Goal: Task Accomplishment & Management: Use online tool/utility

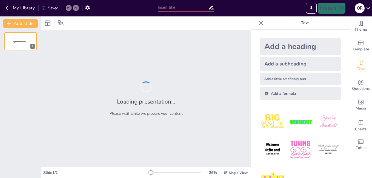
type input "Непрерывность этапов в развитии науки"
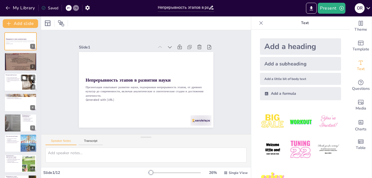
click at [26, 82] on div at bounding box center [28, 82] width 37 height 17
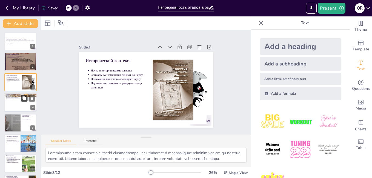
click at [22, 99] on button at bounding box center [24, 98] width 7 height 7
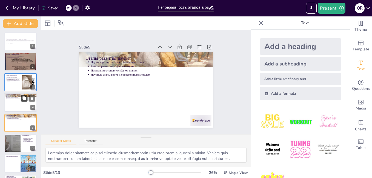
scroll to position [20, 0]
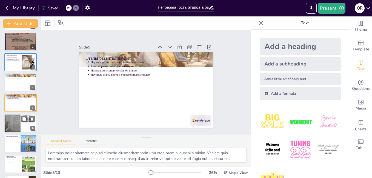
click at [9, 120] on div at bounding box center [12, 123] width 33 height 19
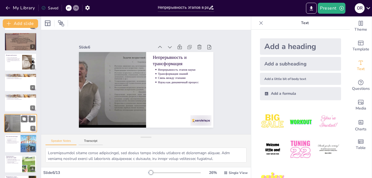
scroll to position [40, 0]
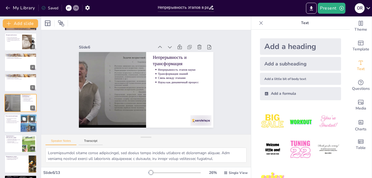
click at [15, 125] on div at bounding box center [20, 123] width 33 height 19
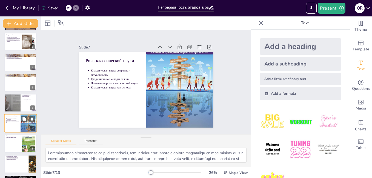
scroll to position [60, 0]
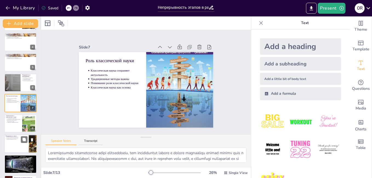
click at [16, 140] on div at bounding box center [20, 143] width 33 height 19
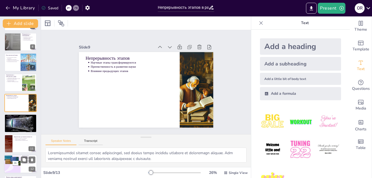
click at [16, 157] on div at bounding box center [12, 164] width 19 height 19
type textarea "Осознанность и обоснованность науки подчеркивают, что современные исследования …"
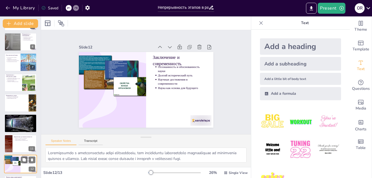
scroll to position [121, 0]
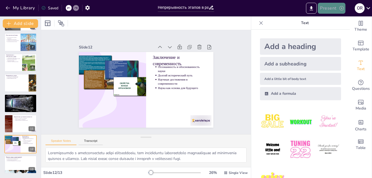
click at [332, 8] on button "Present" at bounding box center [331, 8] width 27 height 11
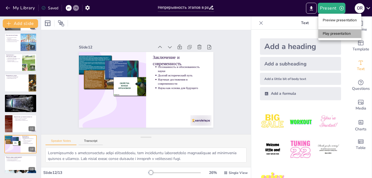
click at [331, 33] on li "Play presentation" at bounding box center [339, 33] width 43 height 9
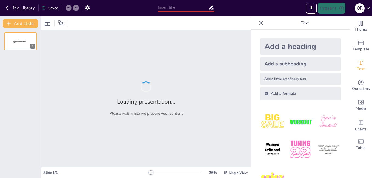
type input "Непрерывность этапов в развитии науки"
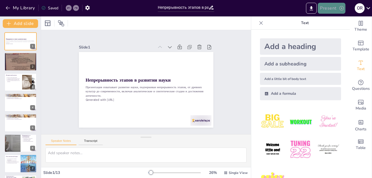
click at [341, 9] on icon "button" at bounding box center [341, 7] width 5 height 5
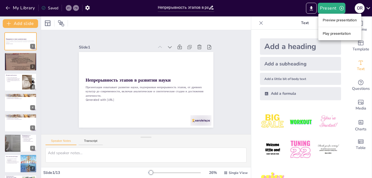
click at [341, 21] on li "Preview presentation" at bounding box center [339, 20] width 43 height 9
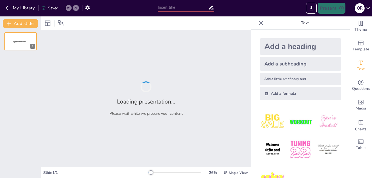
type input "Непрерывность этапов в развитии науки"
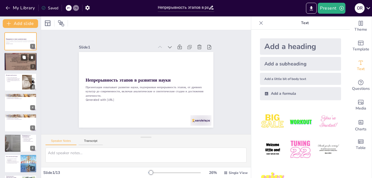
click at [17, 59] on div at bounding box center [20, 61] width 33 height 57
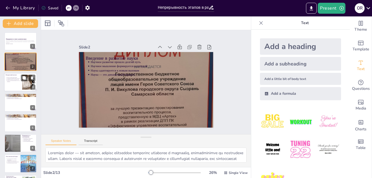
click at [15, 80] on p "Научные достижения формируются под влиянием" at bounding box center [14, 81] width 14 height 2
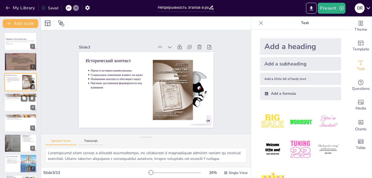
click at [16, 99] on p "Научные этапы ведут к современным методам" at bounding box center [21, 98] width 28 height 1
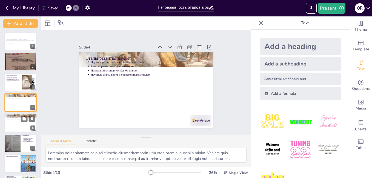
click at [16, 118] on p "Понимание этапов углубляет знания" at bounding box center [21, 117] width 28 height 1
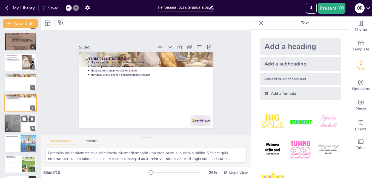
click at [16, 120] on div at bounding box center [12, 123] width 33 height 19
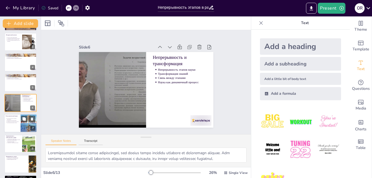
click at [15, 125] on div at bounding box center [20, 123] width 33 height 19
type textarea "Актуальность классической науки подчеркивает, что традиционные методы и знания …"
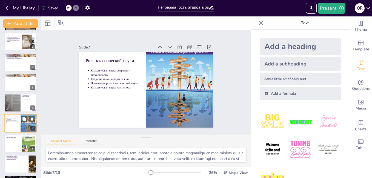
scroll to position [60, 0]
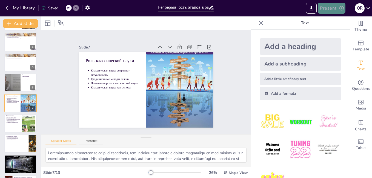
click at [326, 6] on button "Present" at bounding box center [331, 8] width 27 height 11
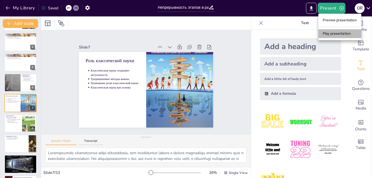
click at [329, 36] on li "Play presentation" at bounding box center [339, 33] width 43 height 9
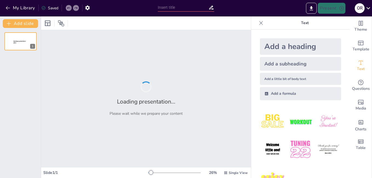
type input "Непрерывность этапов в развитии науки"
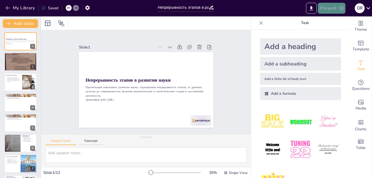
click at [323, 9] on button "Present" at bounding box center [331, 8] width 27 height 11
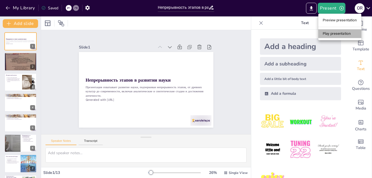
click at [325, 34] on li "Play presentation" at bounding box center [339, 33] width 43 height 9
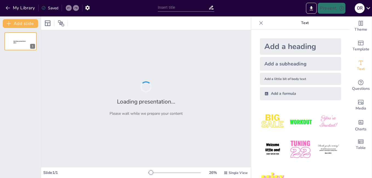
type input "Непрерывность этапов в развитии науки"
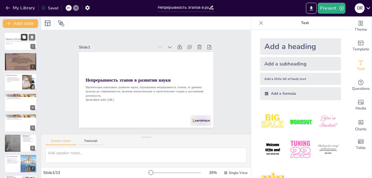
click at [24, 39] on button at bounding box center [24, 37] width 7 height 7
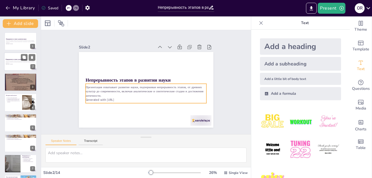
click at [19, 62] on p "Презентация охватывает развитие науки, подчеркивая непрерывность этапов, от дре…" at bounding box center [21, 61] width 30 height 3
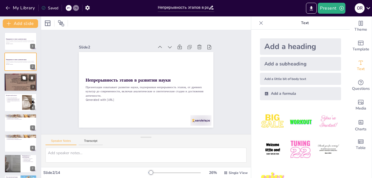
click at [16, 82] on div at bounding box center [20, 82] width 33 height 57
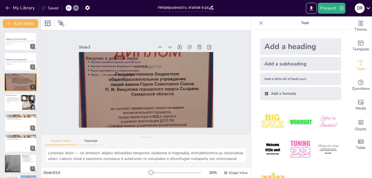
click at [15, 99] on p "Социальные изменения влияют на науку" at bounding box center [14, 98] width 14 height 1
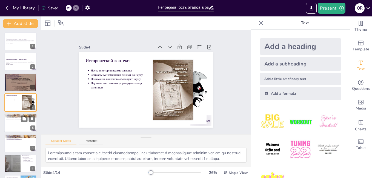
click at [16, 116] on p "Научное развитие имеет ключевые этапы" at bounding box center [21, 116] width 28 height 1
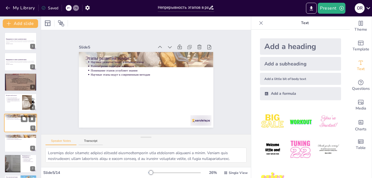
scroll to position [20, 0]
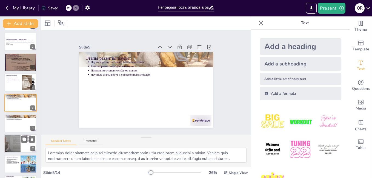
click at [15, 148] on div at bounding box center [12, 143] width 33 height 19
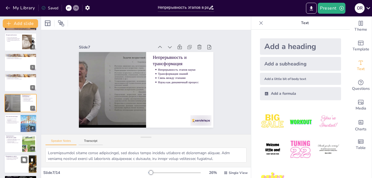
click at [20, 159] on p "Влияние предыдущих этапов" at bounding box center [17, 159] width 20 height 1
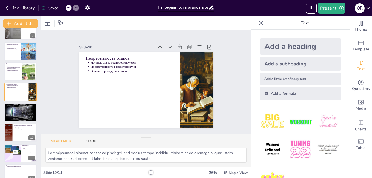
scroll to position [142, 0]
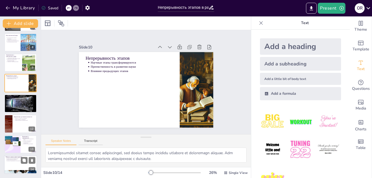
click at [15, 161] on p "Научные исследования как основа будущего" at bounding box center [21, 160] width 28 height 1
type textarea "Loremip dolorsitam consectet adipisci, elitseddoeiu tempo incididunt u labore, …"
